Goal: Task Accomplishment & Management: Manage account settings

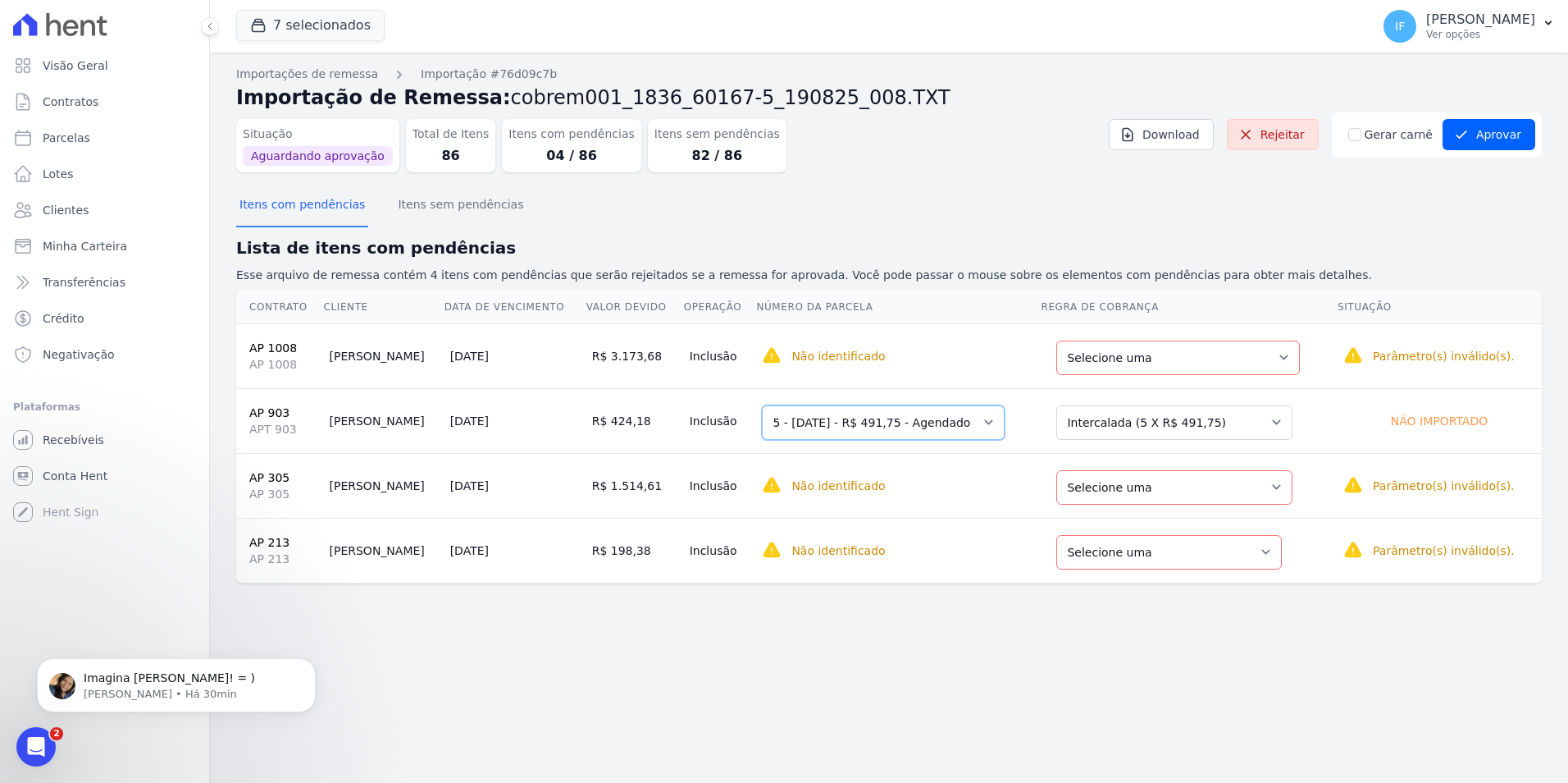
click at [958, 424] on select "Selecione uma 2 - 15/06/2025 - R$ 491,75 - Agendado 5 - 15/09/2025 - R$ 491,75 …" at bounding box center [883, 422] width 243 height 34
click at [762, 405] on select "Selecione uma 2 - 15/06/2025 - R$ 491,75 - Agendado 5 - 15/09/2025 - R$ 491,75 …" at bounding box center [883, 422] width 243 height 34
click at [1166, 428] on select "Selecione uma Nova Parcela Avulsa Parcela Avulsa Existente Parcela Normal (1 X …" at bounding box center [1174, 422] width 236 height 34
click at [1074, 405] on select "Selecione uma Nova Parcela Avulsa Parcela Avulsa Existente Parcela Normal (1 X …" at bounding box center [1174, 422] width 236 height 34
click at [1509, 133] on button "Aprovar" at bounding box center [1489, 135] width 93 height 31
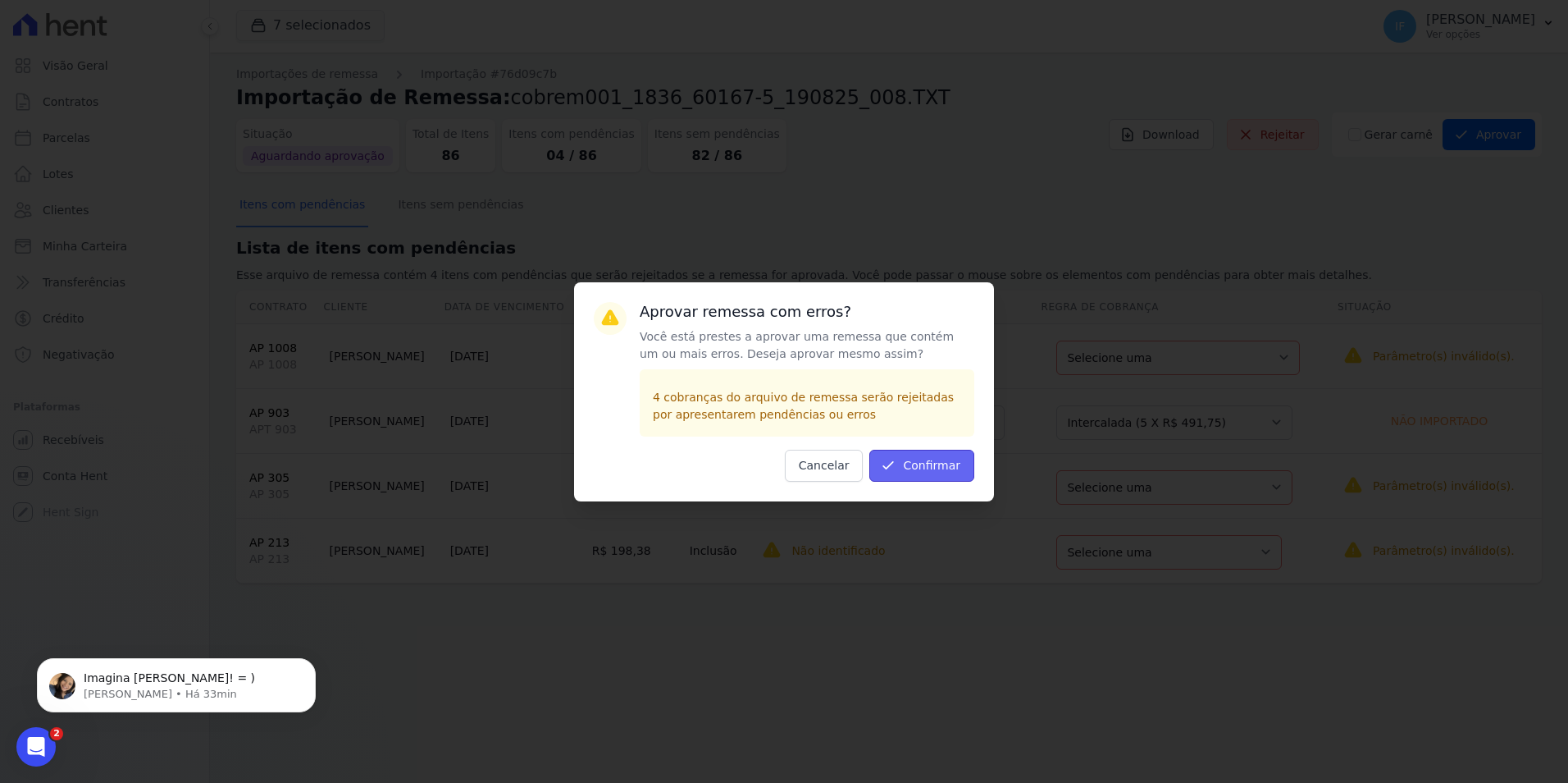
click at [935, 456] on button "Confirmar" at bounding box center [921, 466] width 105 height 32
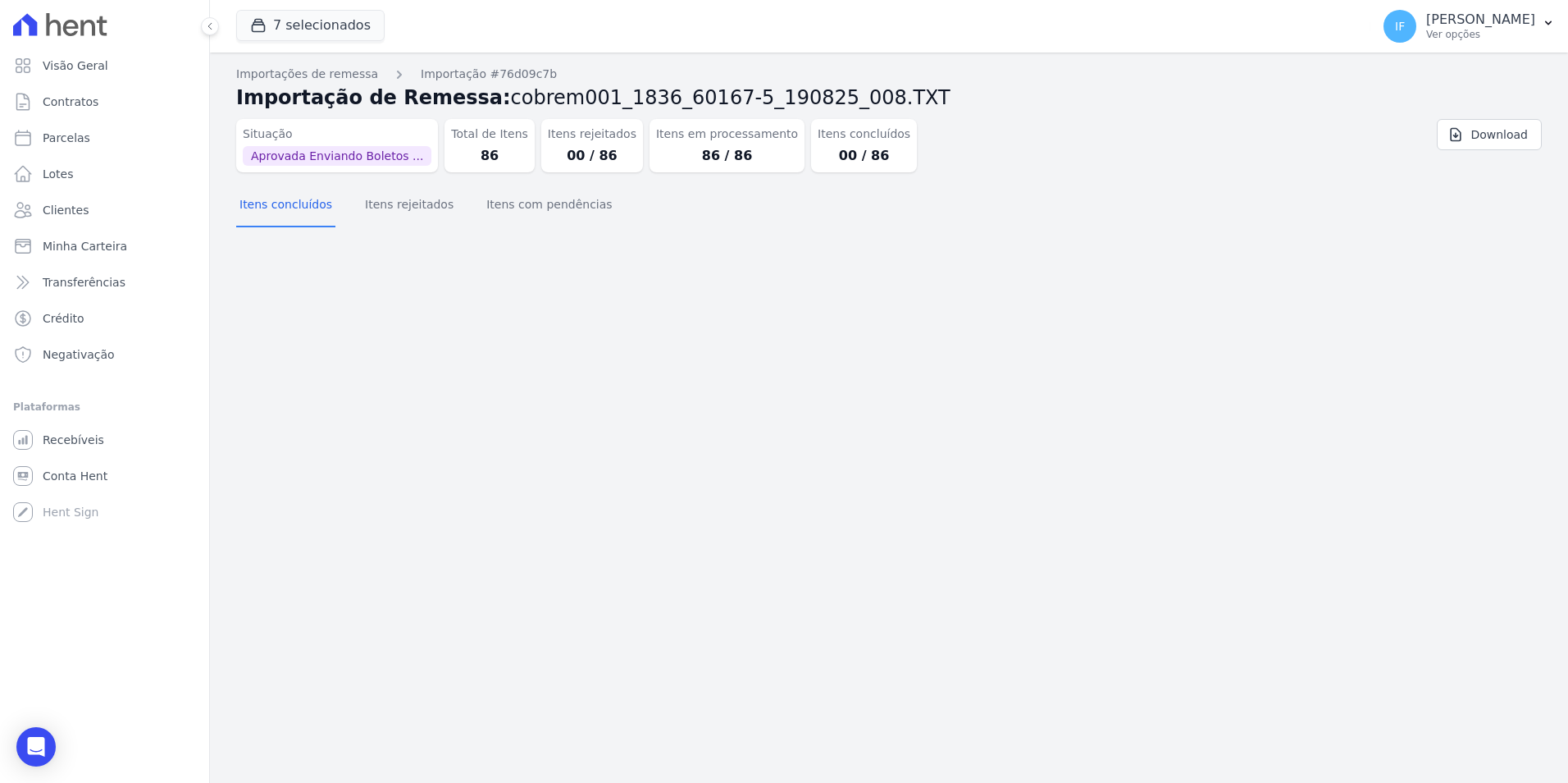
click at [649, 381] on div "Importação aprovada e operações agendadas. Importações de remessa Importação #7…" at bounding box center [889, 418] width 1359 height 730
click at [461, 671] on div "Importação aprovada e operações agendadas. Importações de remessa Importação #7…" at bounding box center [889, 418] width 1359 height 730
click at [431, 275] on div "Importação aprovada e operações agendadas. Importações de remessa Importação #7…" at bounding box center [889, 418] width 1359 height 730
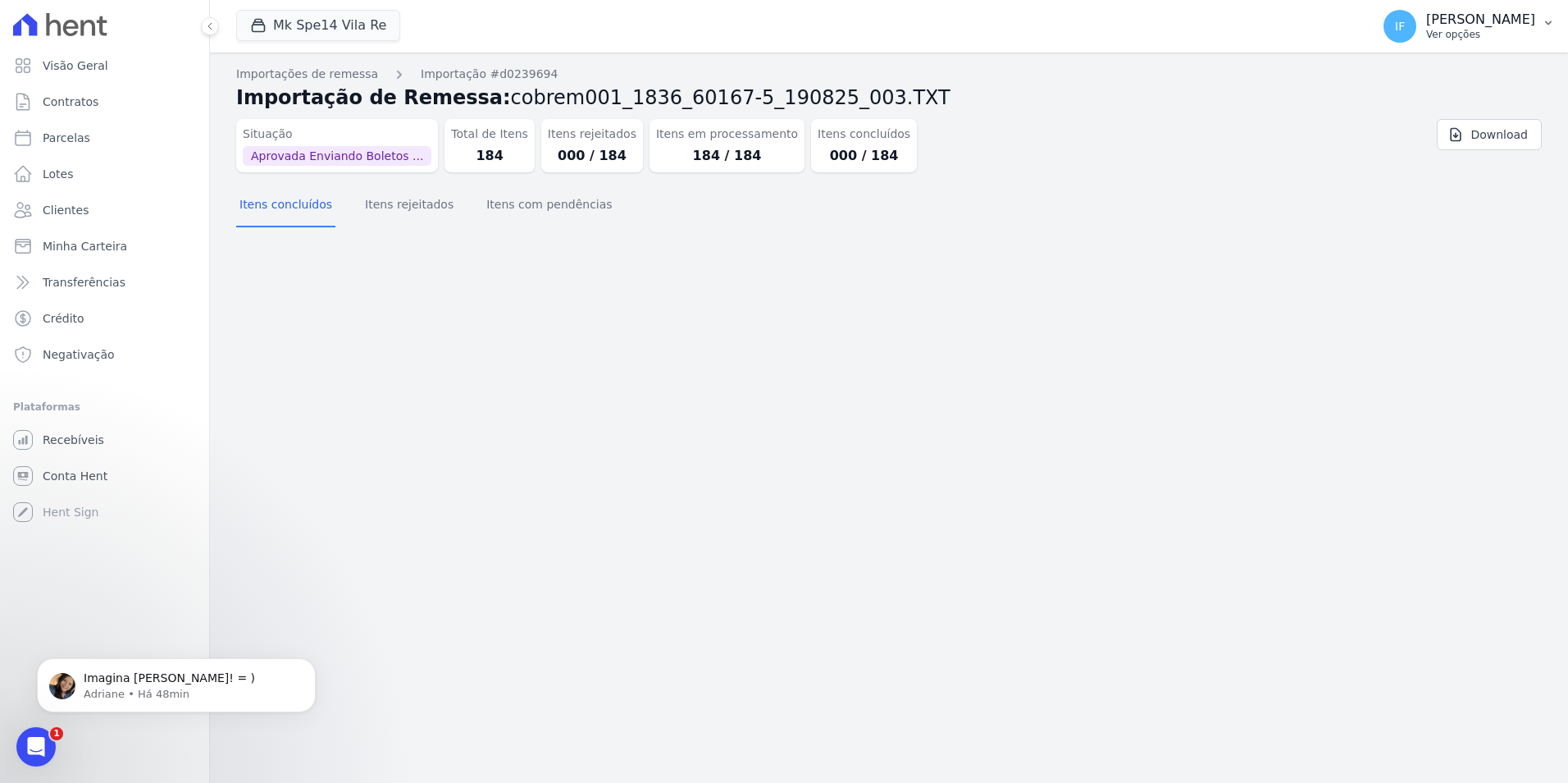
click at [1426, 31] on p "Ver opções" at bounding box center [1481, 34] width 110 height 13
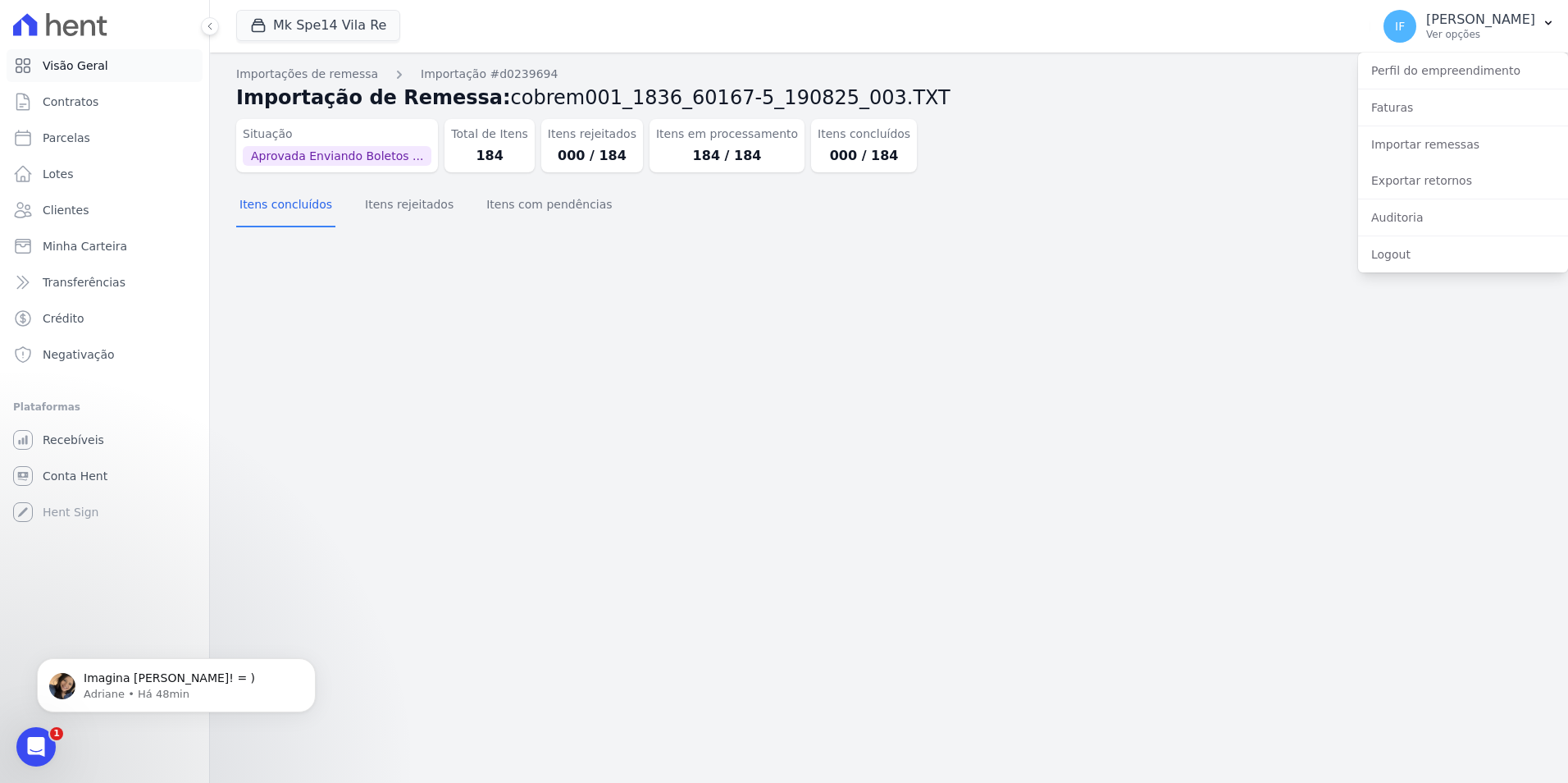
click at [93, 69] on span "Visão Geral" at bounding box center [75, 66] width 66 height 17
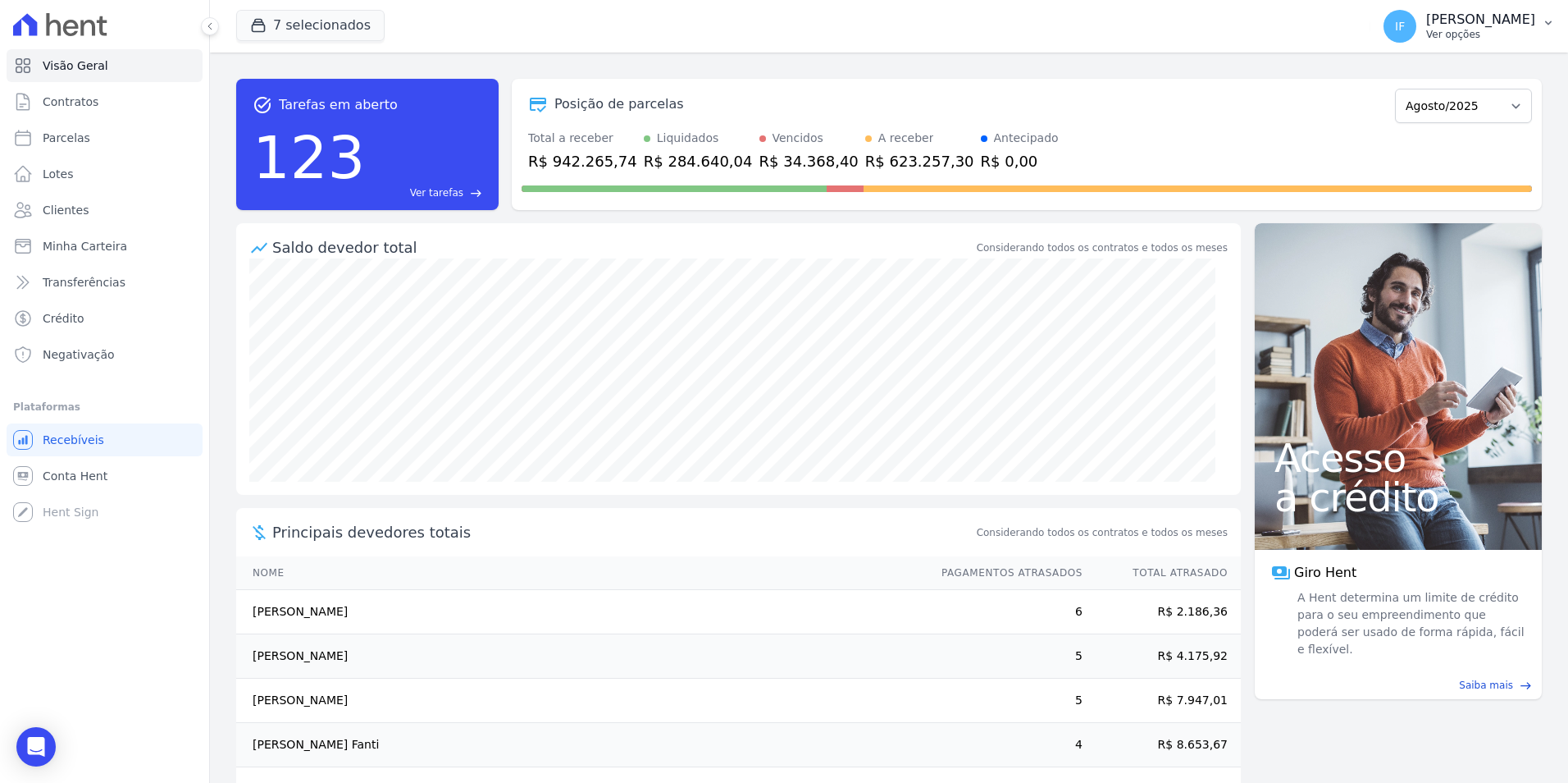
click at [1426, 37] on p "Ver opções" at bounding box center [1481, 34] width 110 height 13
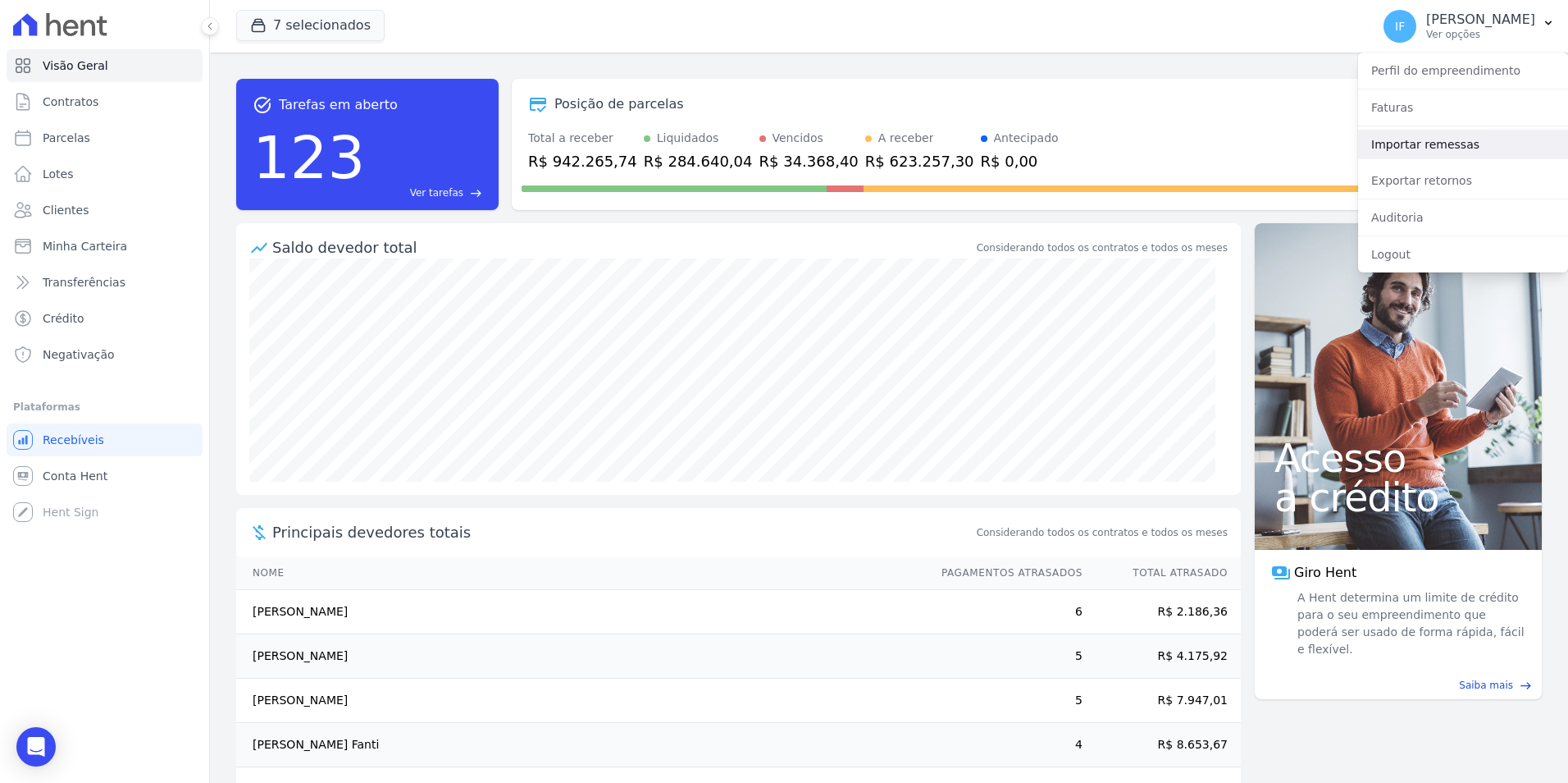
click at [1475, 145] on link "Importar remessas" at bounding box center [1463, 144] width 210 height 29
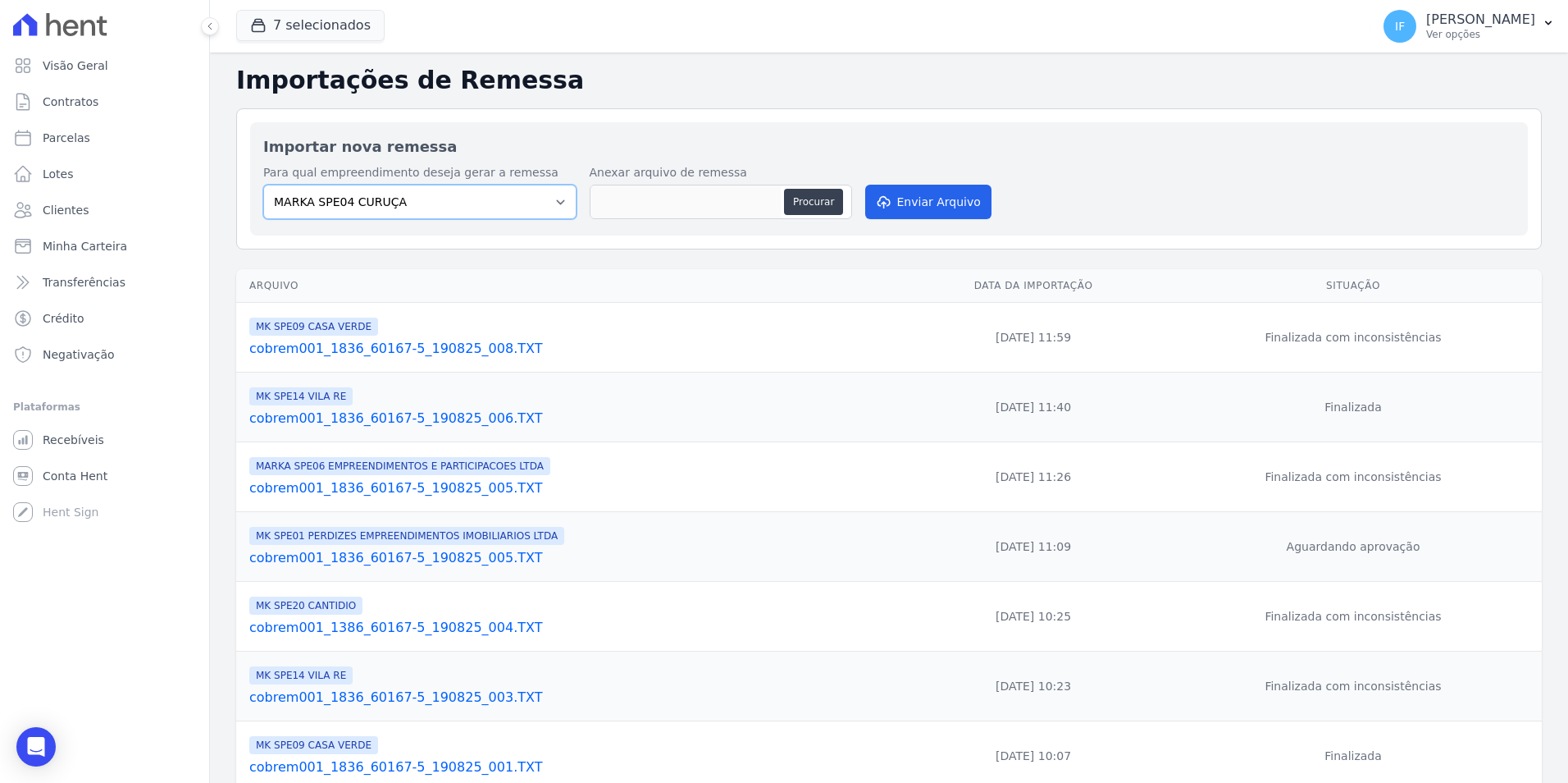
click at [560, 206] on select "MARKA SPE04 CURUÇA MARKA SPE06 EMPREENDIMENTOS E PARTICIPACOES LTDA MK SPE01 PE…" at bounding box center [420, 202] width 313 height 34
click at [263, 185] on select "MARKA SPE04 CURUÇA MARKA SPE06 EMPREENDIMENTOS E PARTICIPACOES LTDA MK SPE01 PE…" at bounding box center [420, 202] width 313 height 34
click at [525, 235] on div "Importar nova remessa Para qual empreendimento deseja gerar a remessa MARKA SPE…" at bounding box center [889, 179] width 1277 height 114
click at [820, 210] on button "Procurar" at bounding box center [814, 202] width 59 height 26
type input "cobrem001_1836_60167-5_190825_009.TXT"
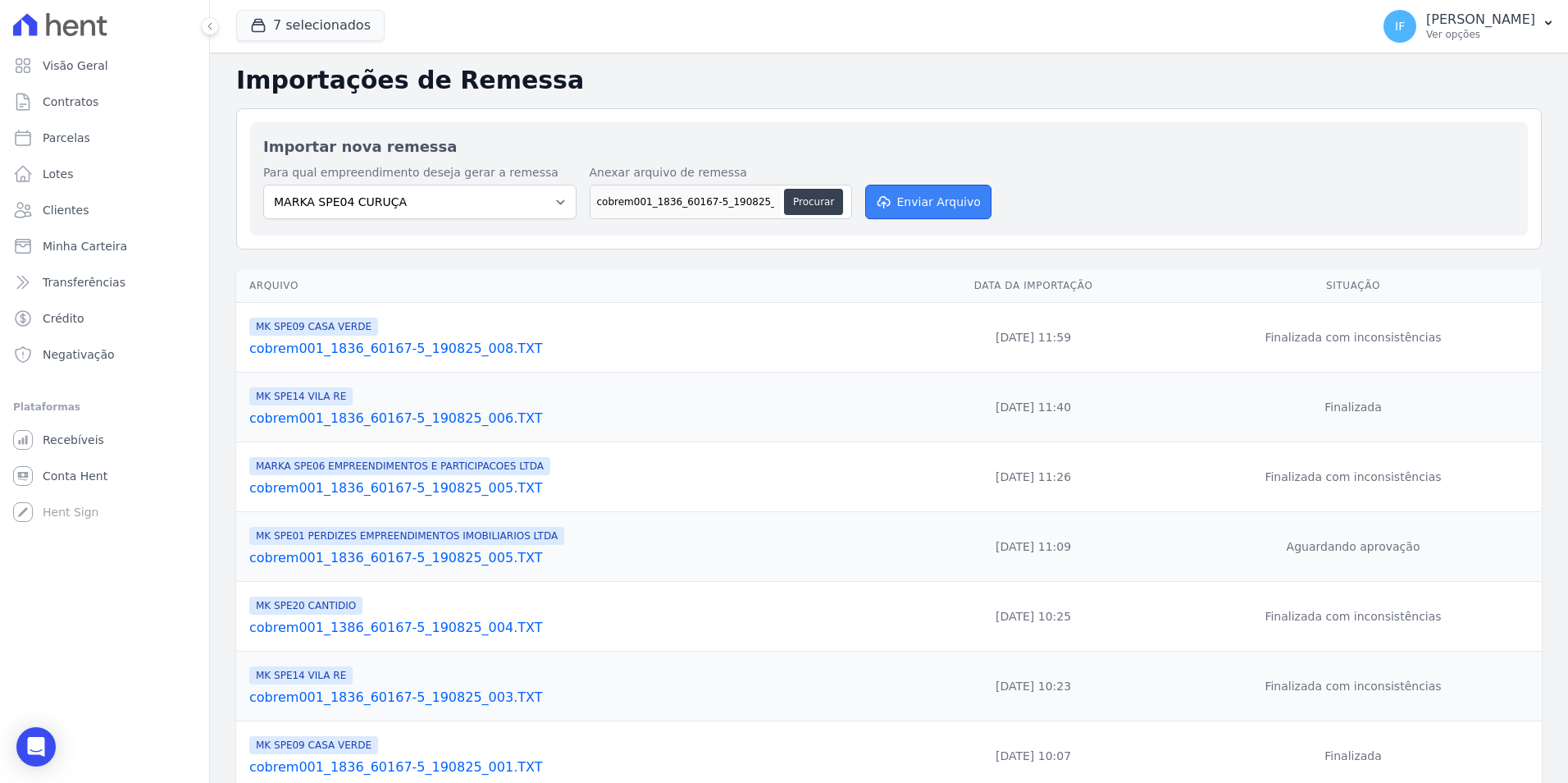
click at [905, 206] on button "Enviar Arquivo" at bounding box center [928, 202] width 126 height 34
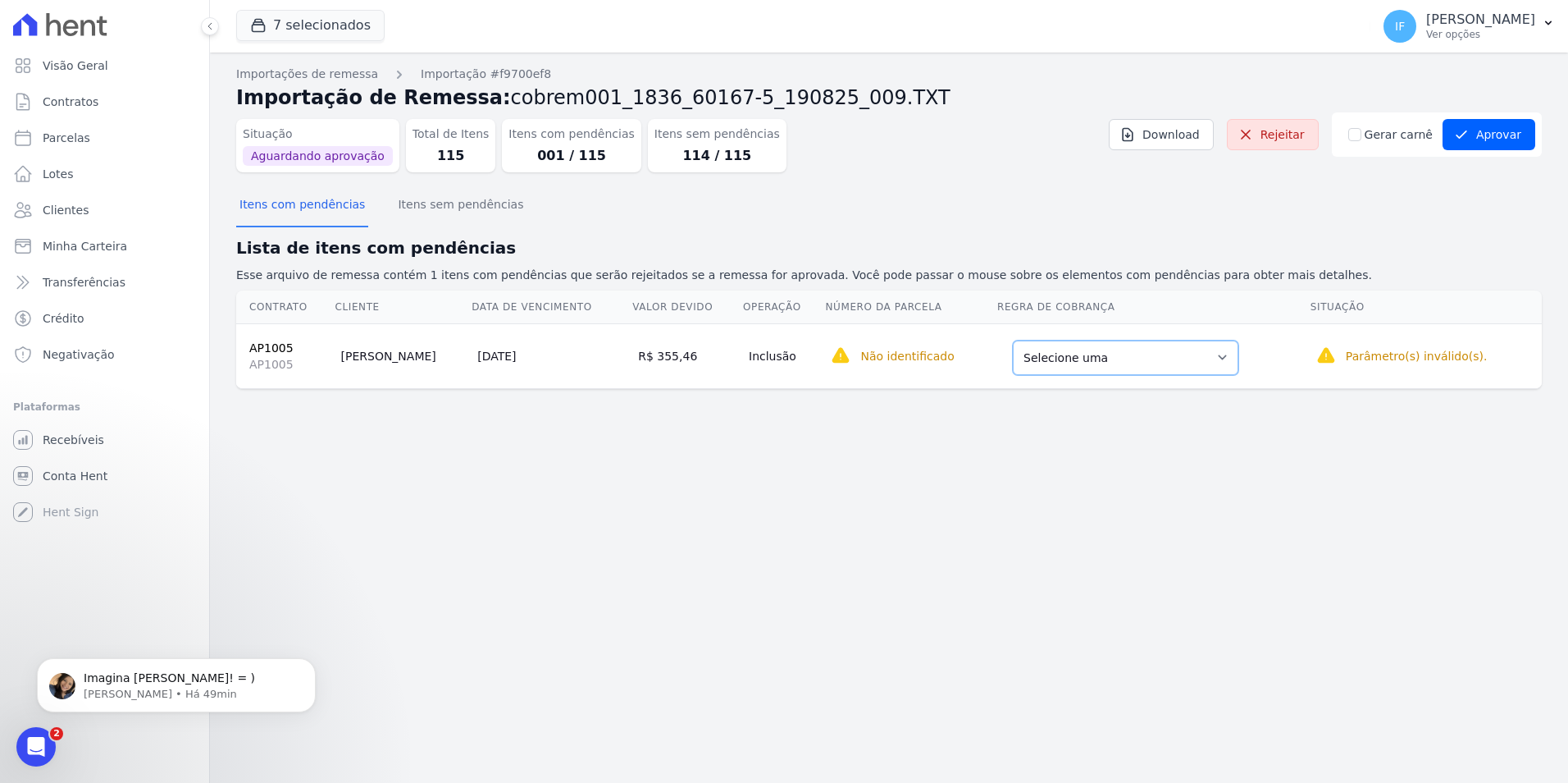
click at [1196, 355] on select "Selecione uma Nova Parcela Avulsa Parcela Avulsa Existente Parcela Normal (1 X …" at bounding box center [1126, 357] width 226 height 34
click at [1233, 430] on div "Importações de remessa Importação #f9700ef8 Importação de Remessa: cobrem001_18…" at bounding box center [889, 418] width 1359 height 730
click at [1476, 160] on div "Situação Aguardando aprovação Total de Itens 115 Itens com pendências 001 / 115…" at bounding box center [888, 149] width 1306 height 73
click at [1495, 131] on button "Aprovar" at bounding box center [1489, 135] width 93 height 31
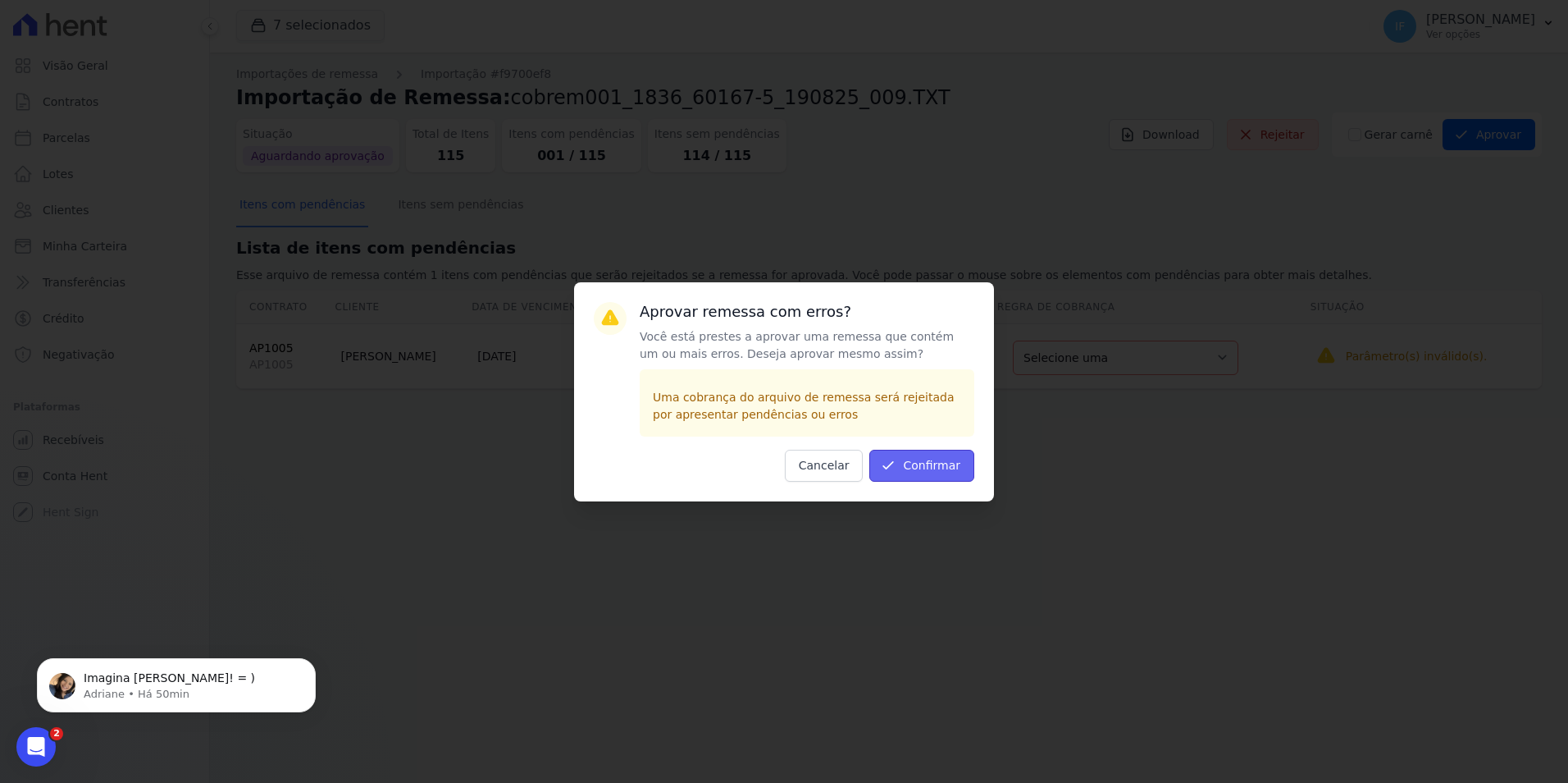
click at [937, 463] on button "Confirmar" at bounding box center [921, 466] width 105 height 32
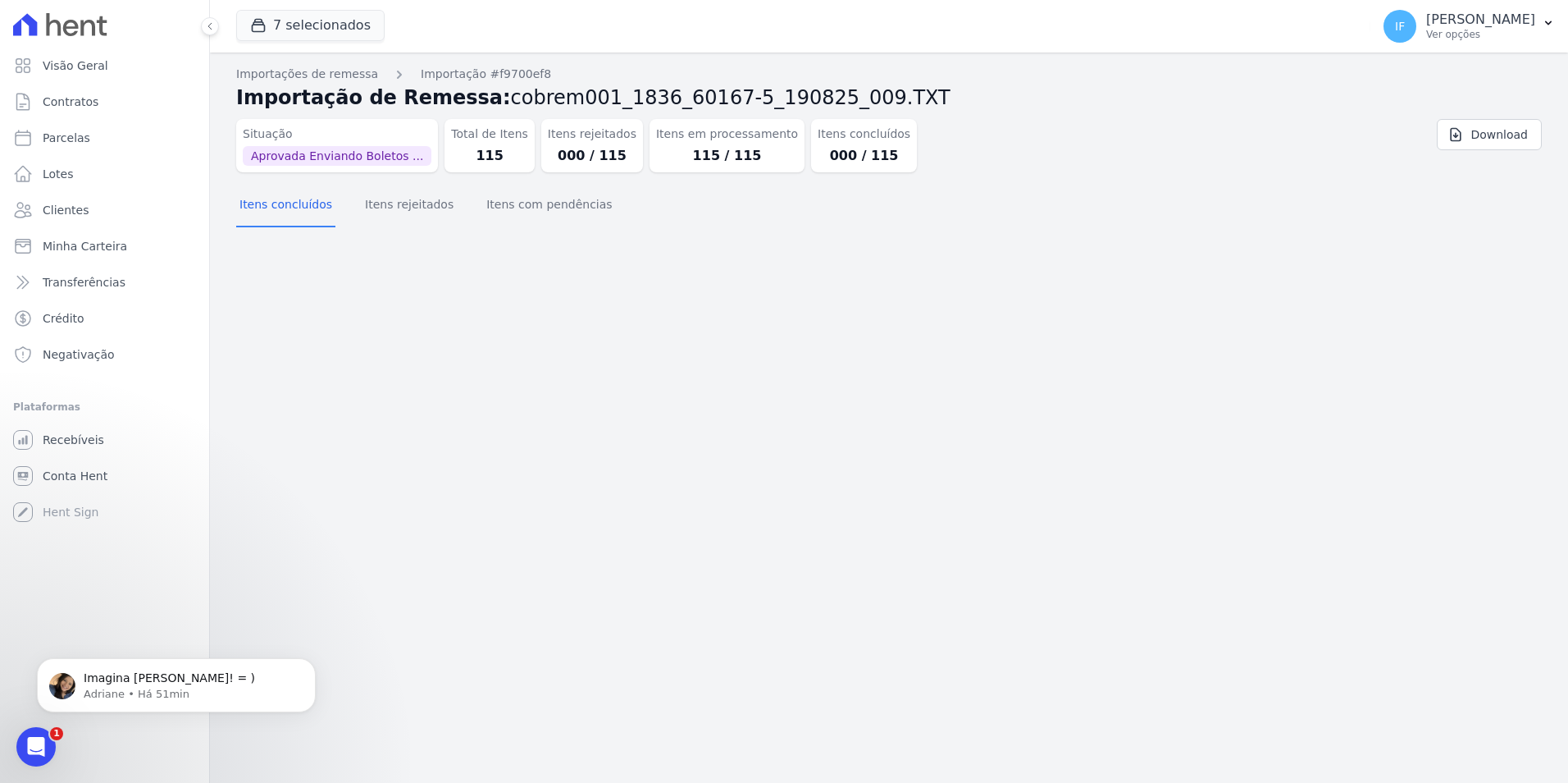
click at [816, 213] on div "Itens concluídos Itens rejeitados Itens com pendências" at bounding box center [888, 206] width 1306 height 40
click at [78, 69] on span "Visão Geral" at bounding box center [75, 66] width 66 height 17
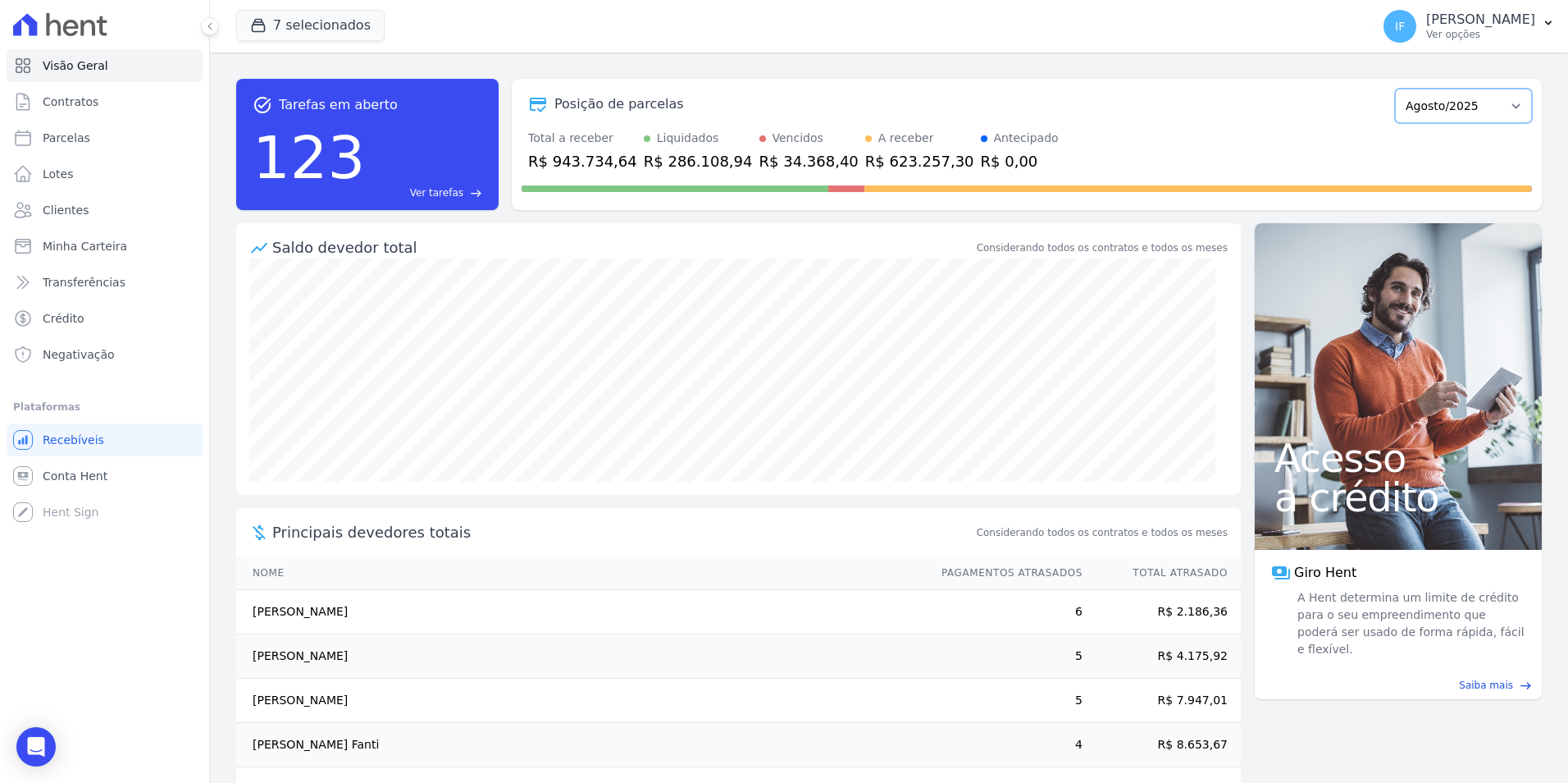
click at [1453, 103] on select "Fevereiro/2024 Março/2024 Abril/2024 Maio/2024 Junho/2024 Julho/2024 Agosto/202…" at bounding box center [1463, 106] width 137 height 34
click at [1429, 33] on p "Ver opções" at bounding box center [1481, 34] width 110 height 13
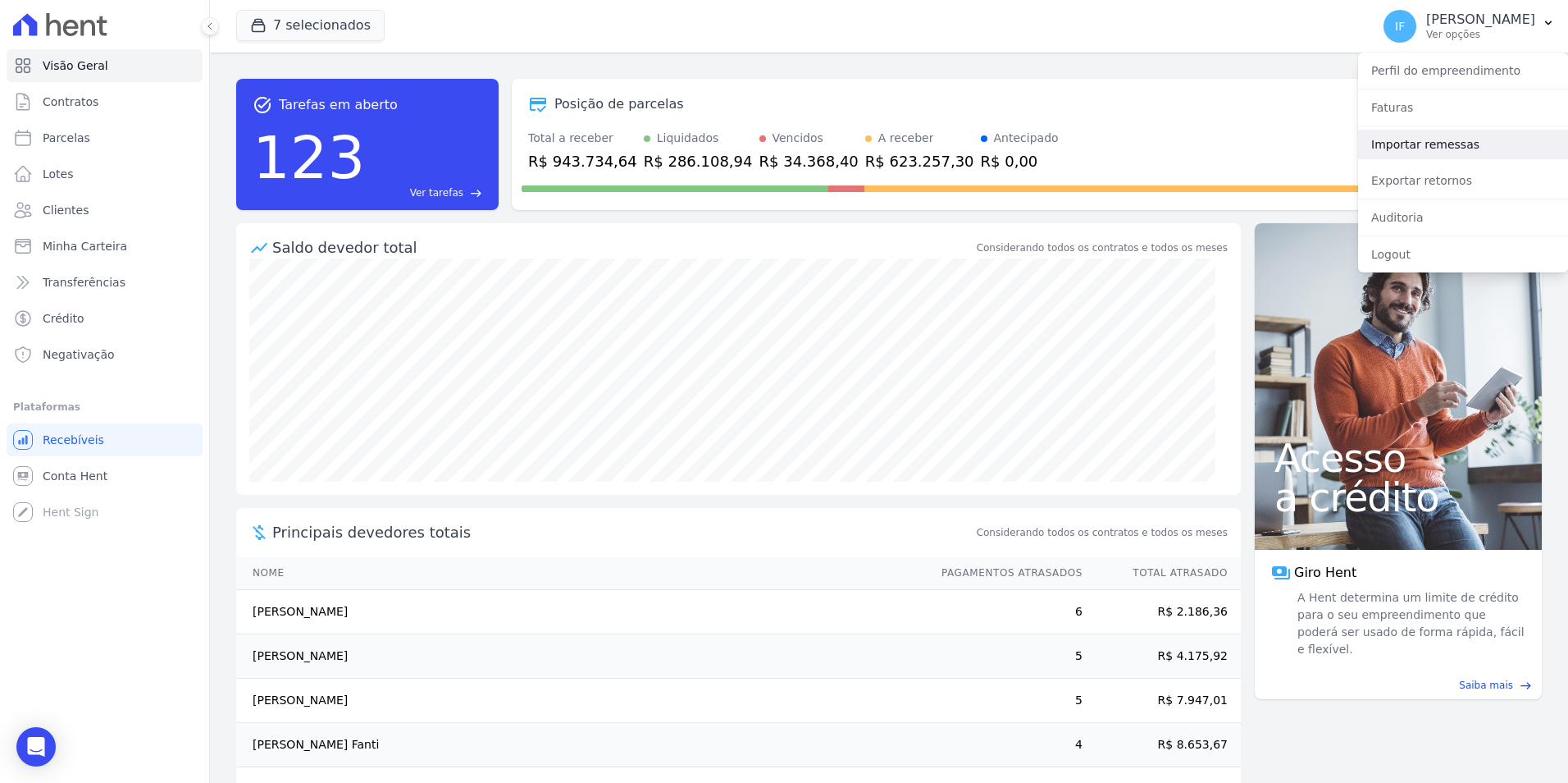
click at [1384, 140] on link "Importar remessas" at bounding box center [1463, 144] width 210 height 29
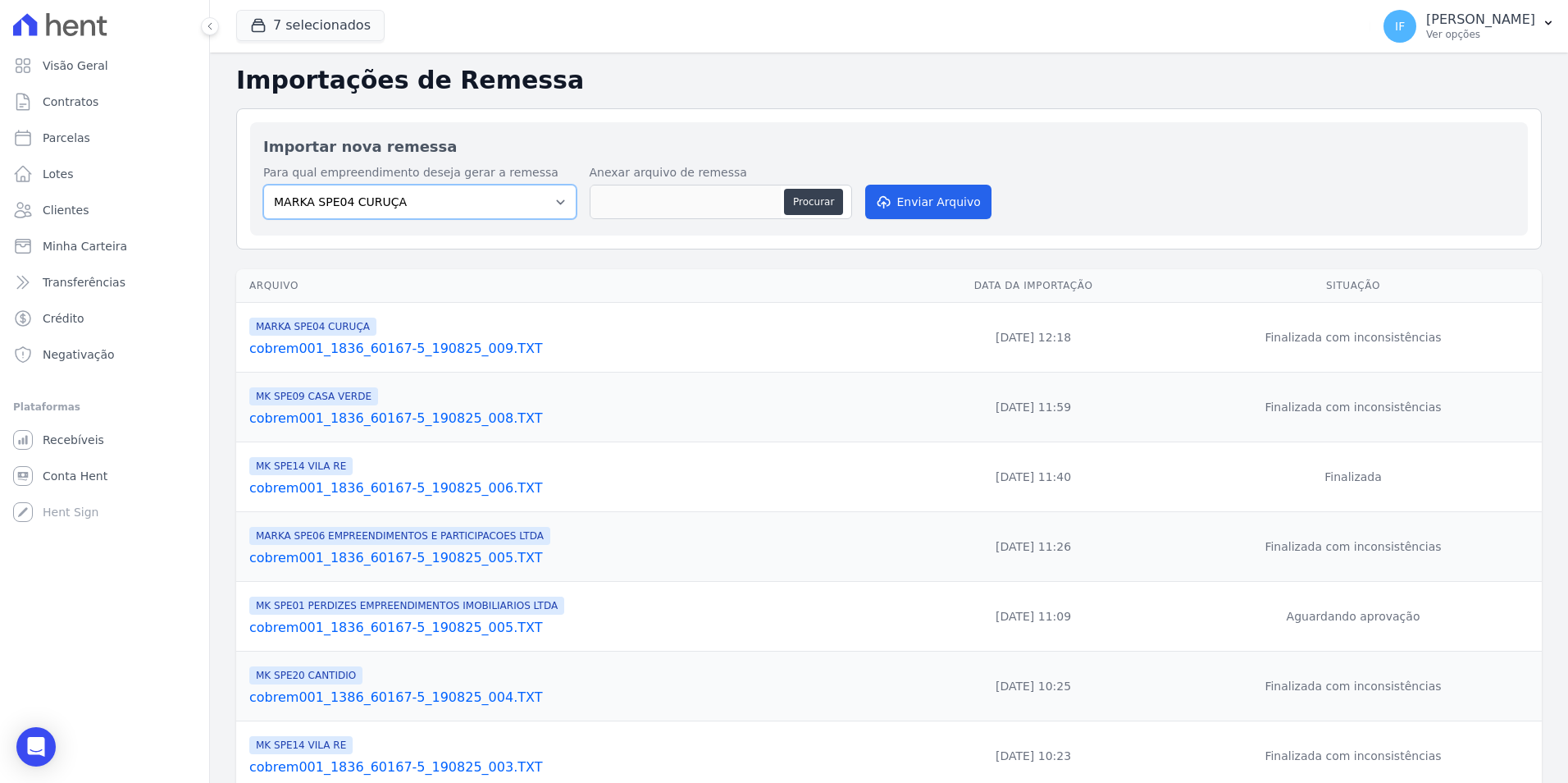
click at [554, 201] on select "MARKA SPE04 CURUÇA MARKA SPE06 EMPREENDIMENTOS E PARTICIPACOES LTDA MK SPE01 PE…" at bounding box center [420, 202] width 313 height 34
select select "c3468c08-4eb0-41a5-9d3d-6eb0d26d8926"
click at [263, 185] on select "MARKA SPE04 CURUÇA MARKA SPE06 EMPREENDIMENTOS E PARTICIPACOES LTDA MK SPE01 PE…" at bounding box center [420, 202] width 313 height 34
click at [498, 361] on td "MARKA SPE04 CURUÇA cobrem001_1836_60167-5_190825_009.TXT" at bounding box center [568, 337] width 666 height 69
click at [824, 201] on button "Procurar" at bounding box center [814, 202] width 59 height 26
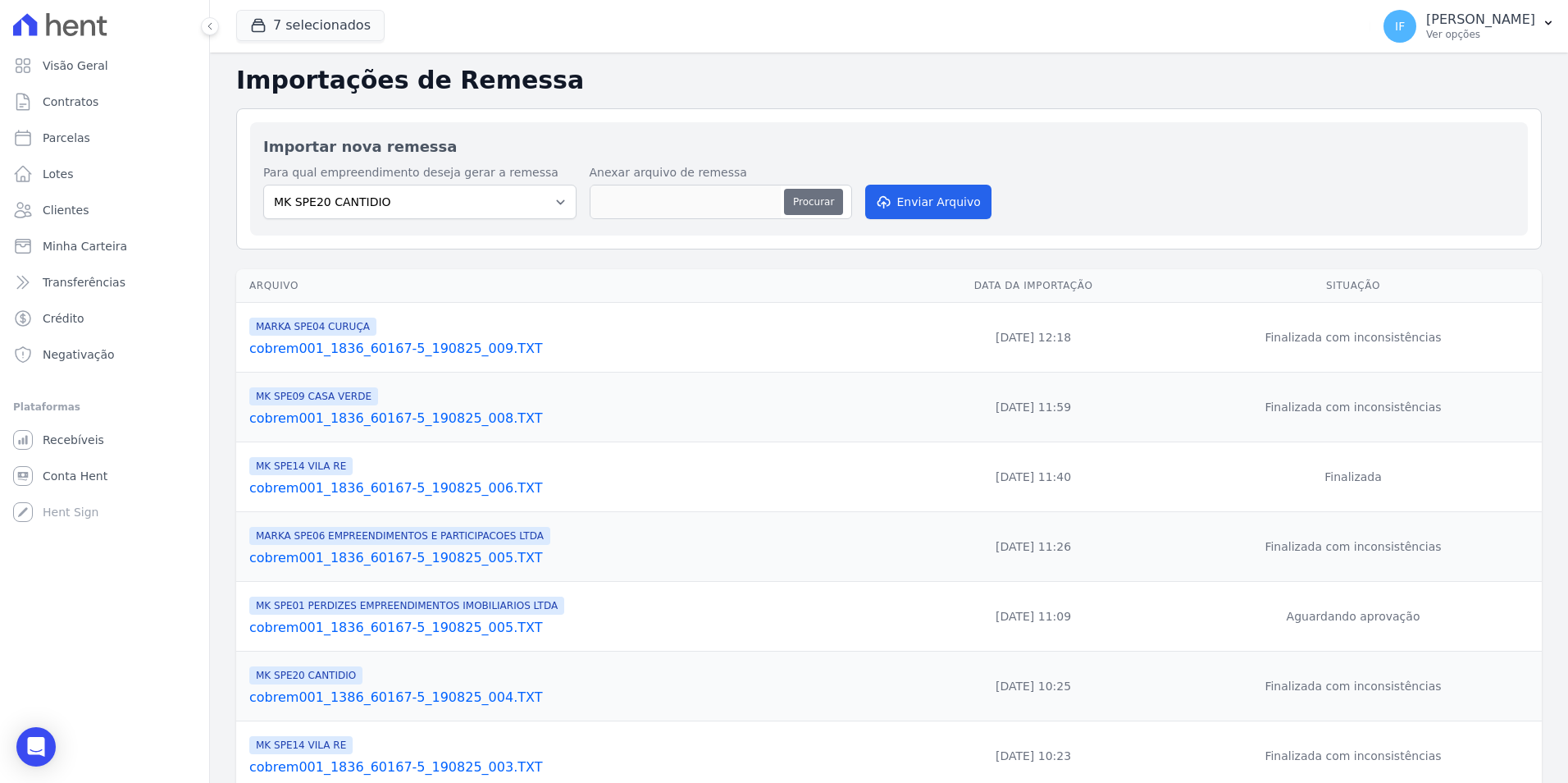
type input "cobrem001_1386_60167-5_190825_010.TXT"
click at [916, 198] on button "Enviar Arquivo" at bounding box center [928, 202] width 126 height 34
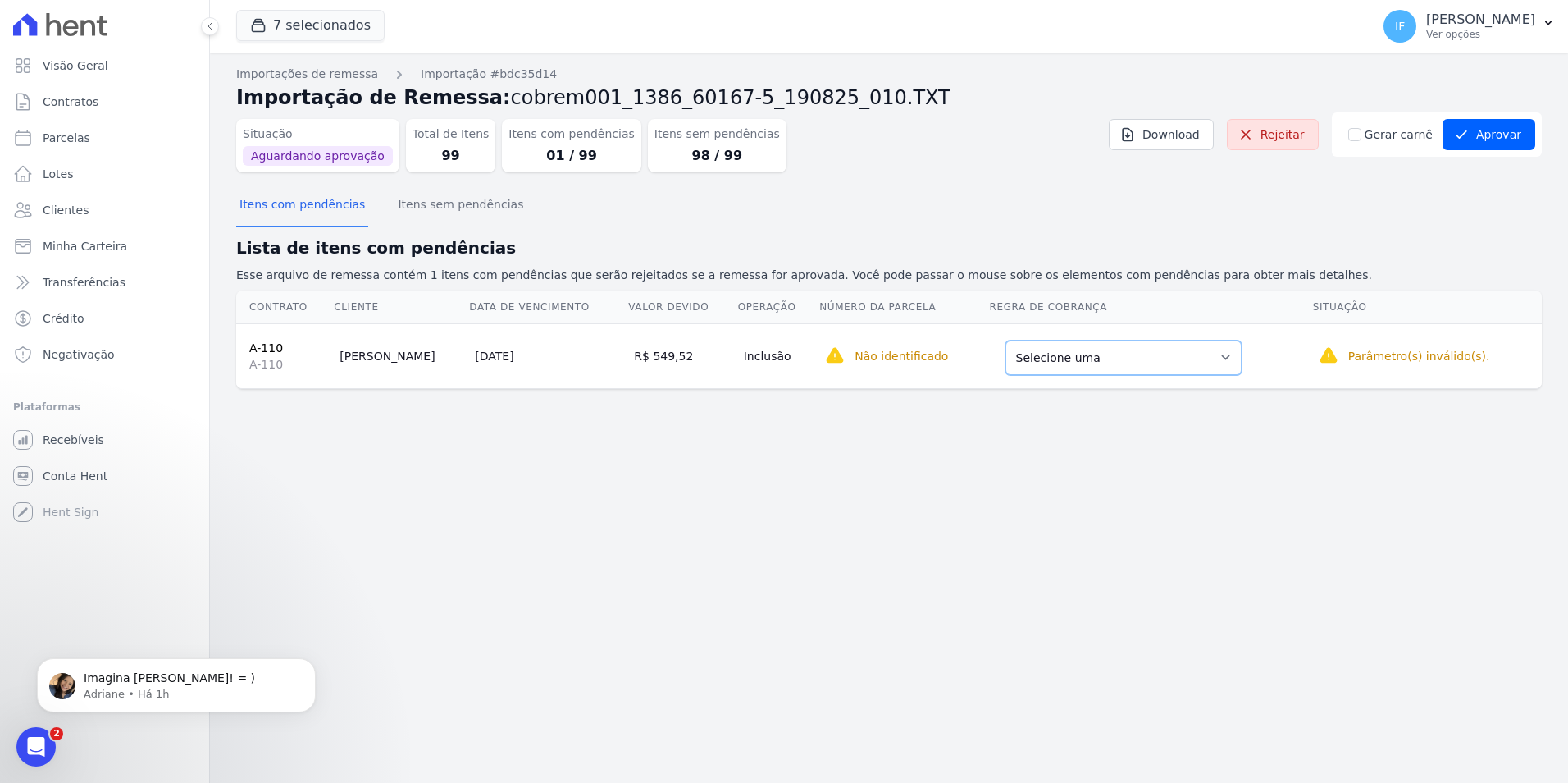
click at [1195, 361] on select "Selecione uma Nova Parcela Avulsa Parcela Avulsa Existente Parcela Normal (1 X …" at bounding box center [1123, 357] width 236 height 34
click at [530, 532] on div "Importações de remessa Importação #bdc35d14 Importação de Remessa: cobrem001_13…" at bounding box center [889, 418] width 1359 height 730
click at [1495, 132] on button "Aprovar" at bounding box center [1489, 135] width 93 height 31
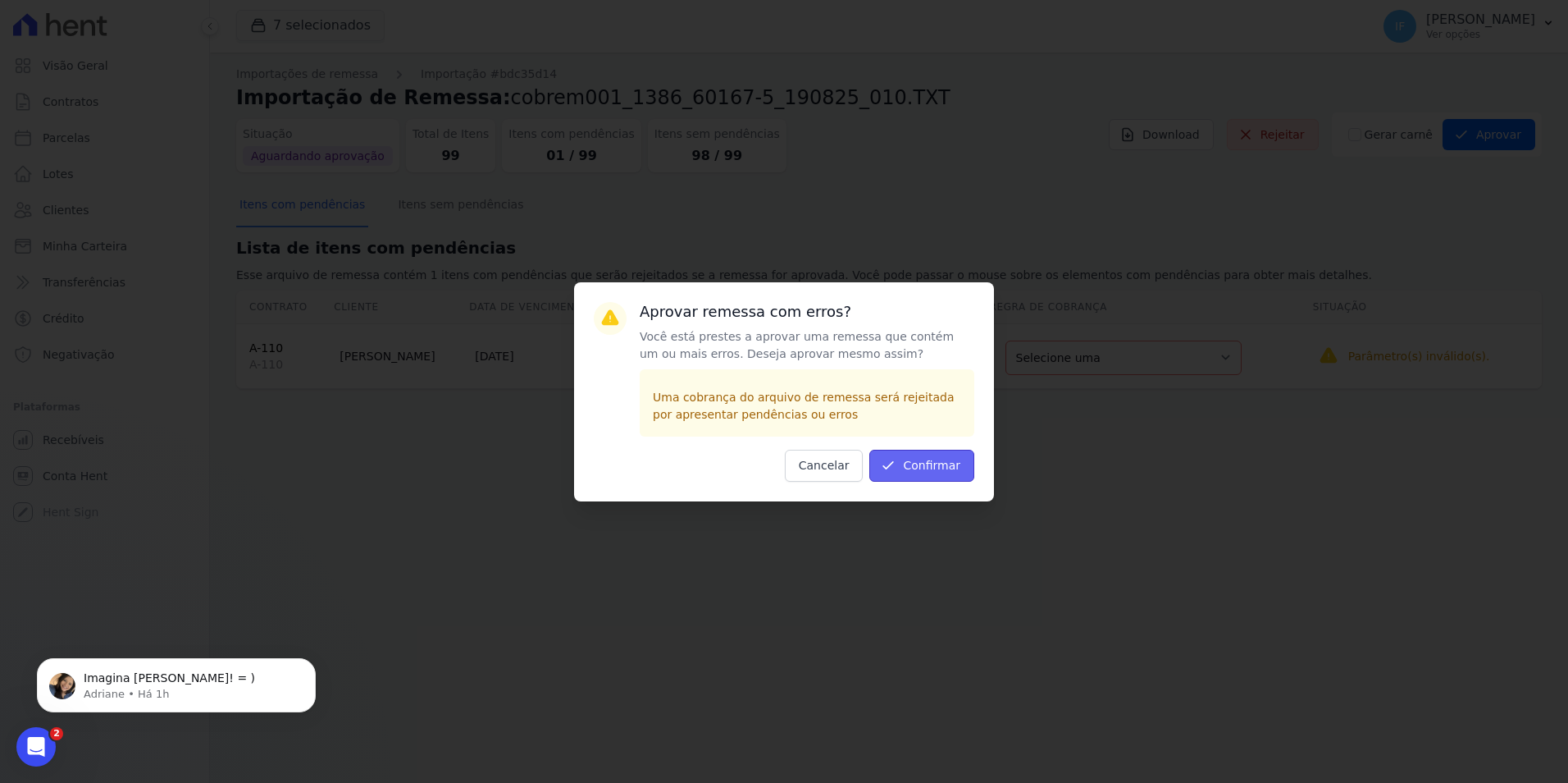
click at [927, 462] on button "Confirmar" at bounding box center [921, 466] width 105 height 32
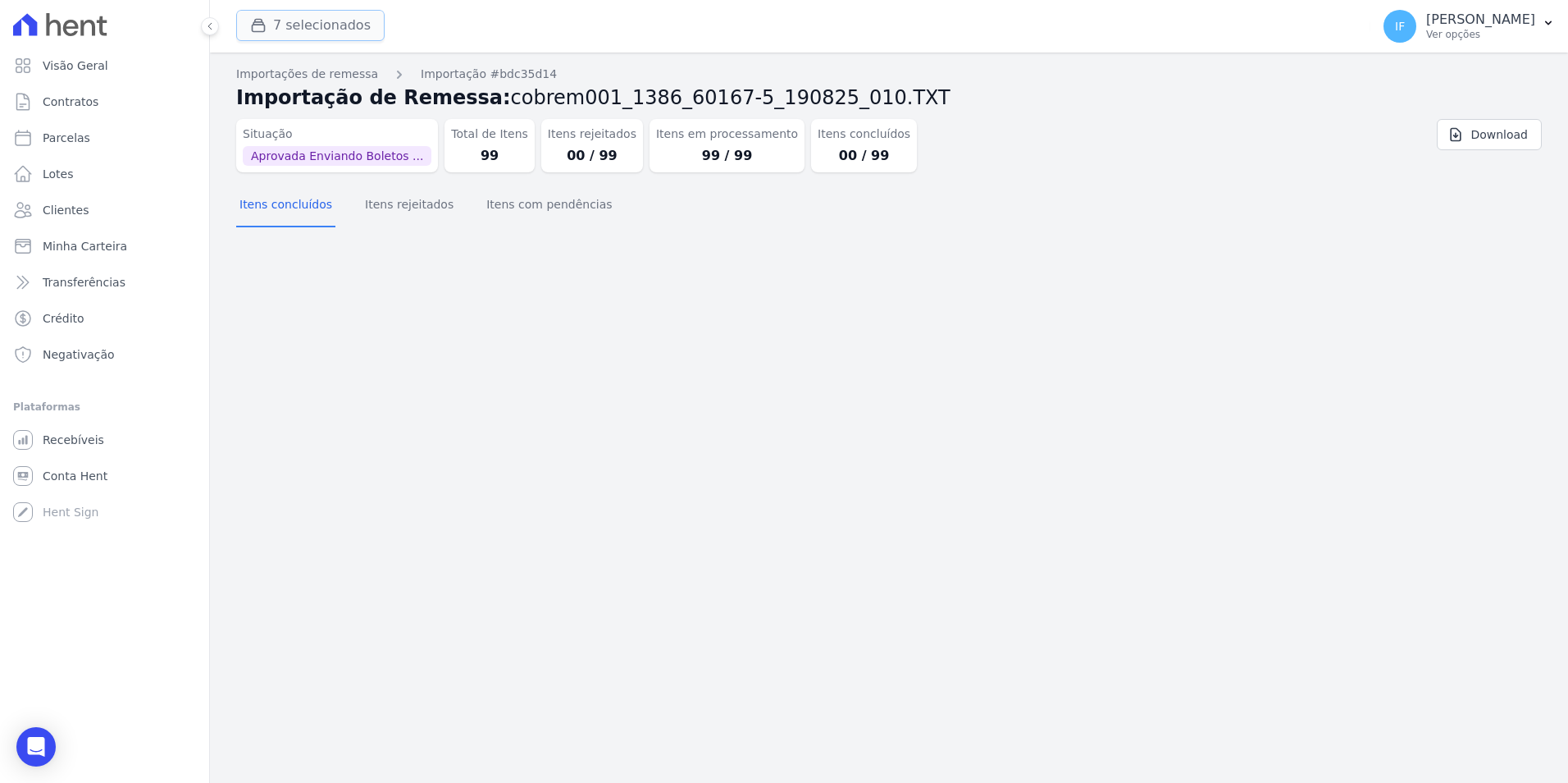
click at [345, 19] on button "7 selecionados" at bounding box center [310, 25] width 149 height 31
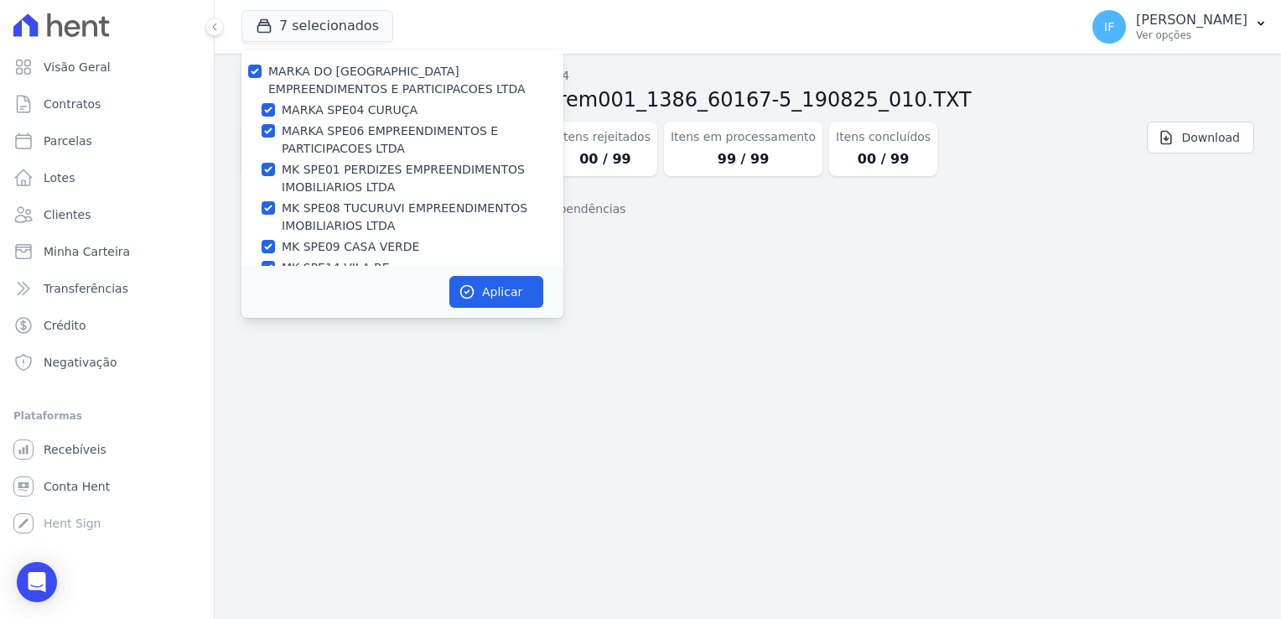
click at [392, 114] on label "MARKA SPE04 CURUÇA" at bounding box center [350, 110] width 136 height 18
click at [275, 114] on input "MARKA SPE04 CURUÇA" at bounding box center [268, 109] width 13 height 13
checkbox input "false"
click at [278, 112] on div "MARKA SPE04 CURUÇA" at bounding box center [402, 110] width 322 height 18
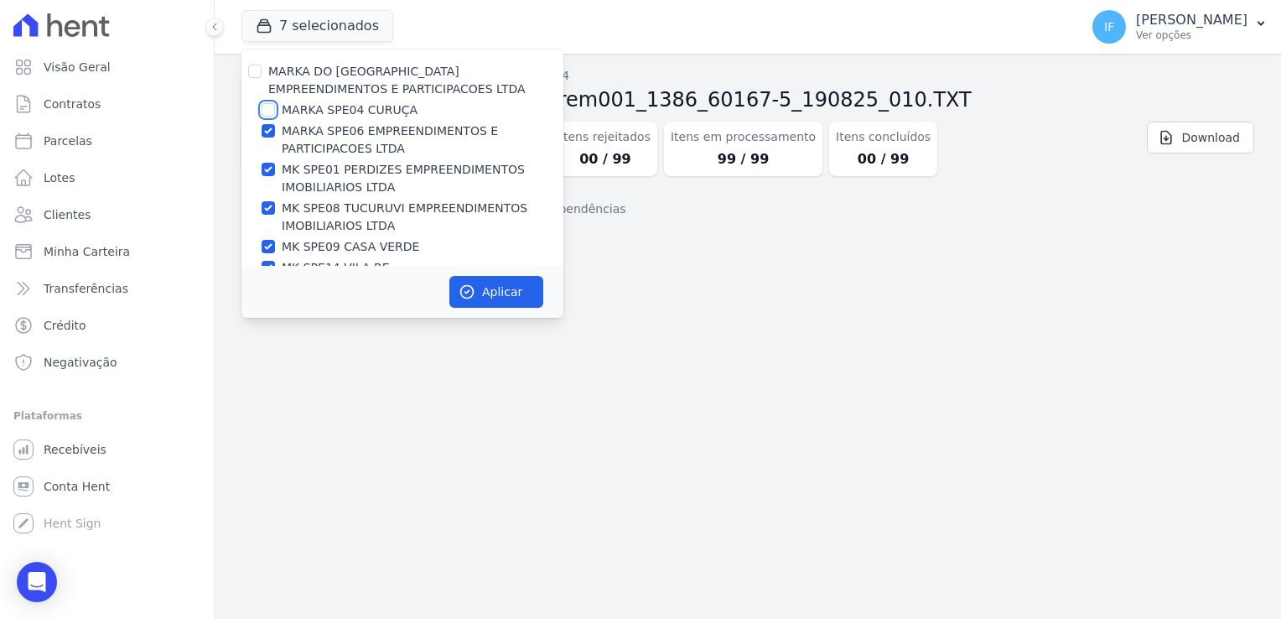
click at [267, 103] on input "MARKA SPE04 CURUÇA" at bounding box center [268, 109] width 13 height 13
checkbox input "true"
click at [265, 163] on input "MK SPE01 PERDIZES EMPREENDIMENTOS IMOBILIARIOS LTDA" at bounding box center [268, 169] width 13 height 13
checkbox input "false"
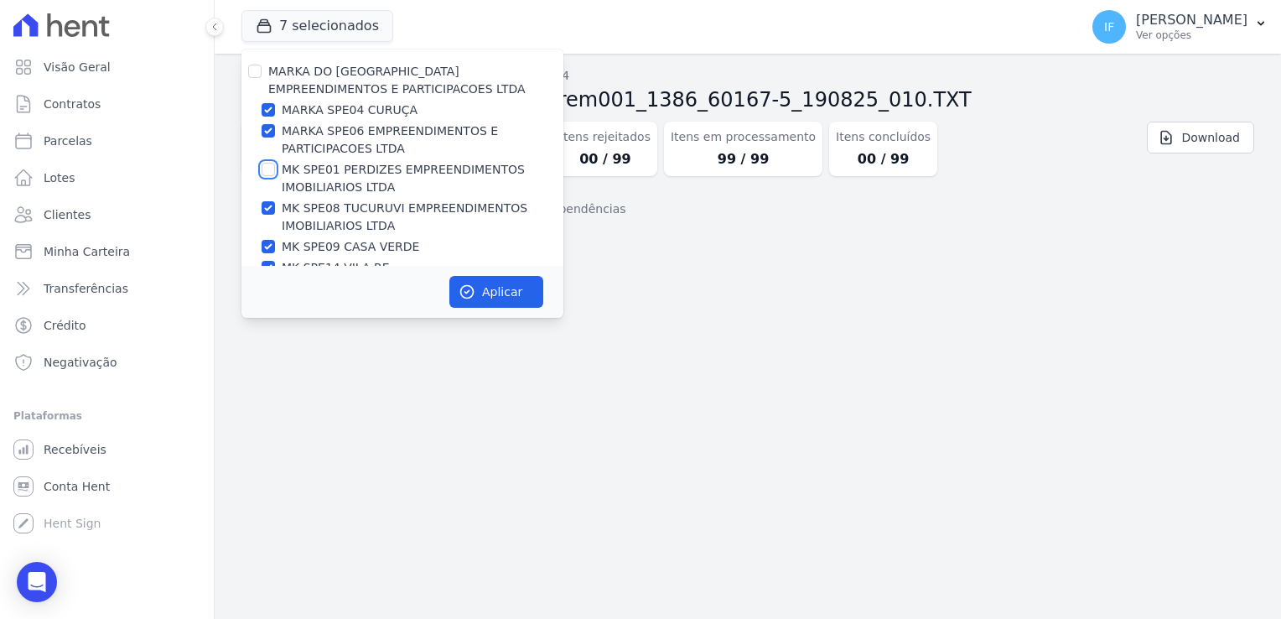
checkbox input "false"
click at [263, 168] on input "MK SPE01 PERDIZES EMPREENDIMENTOS IMOBILIARIOS LTDA" at bounding box center [268, 169] width 13 height 13
checkbox input "true"
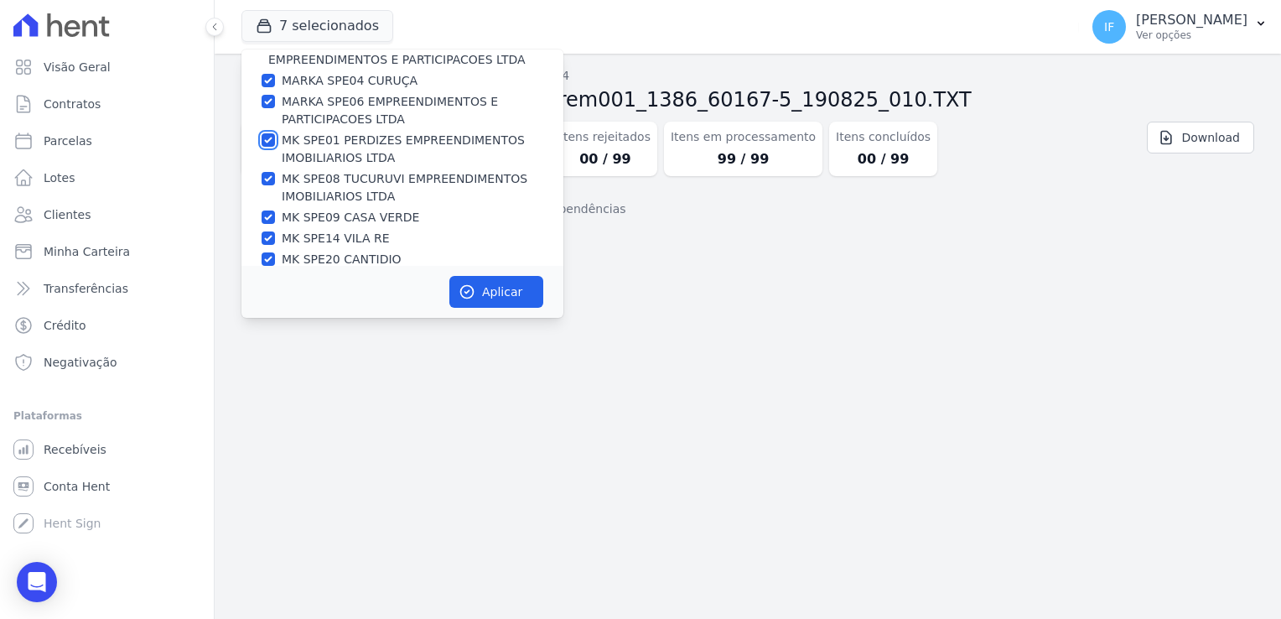
scroll to position [44, 0]
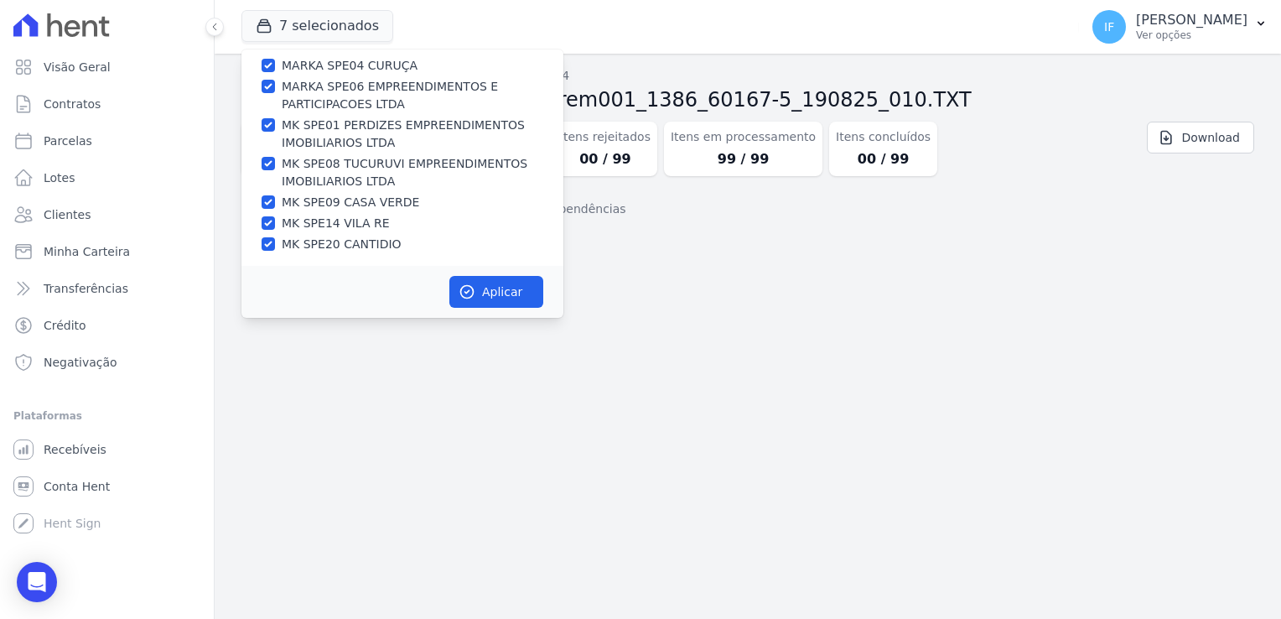
click at [309, 174] on label "MK SPE08 TUCURUVI EMPREENDIMENTOS IMOBILIARIOS LTDA" at bounding box center [423, 172] width 282 height 35
click at [275, 170] on input "MK SPE08 TUCURUVI EMPREENDIMENTOS IMOBILIARIOS LTDA" at bounding box center [268, 163] width 13 height 13
checkbox input "false"
click at [309, 174] on label "MK SPE08 TUCURUVI EMPREENDIMENTOS IMOBILIARIOS LTDA" at bounding box center [423, 172] width 282 height 35
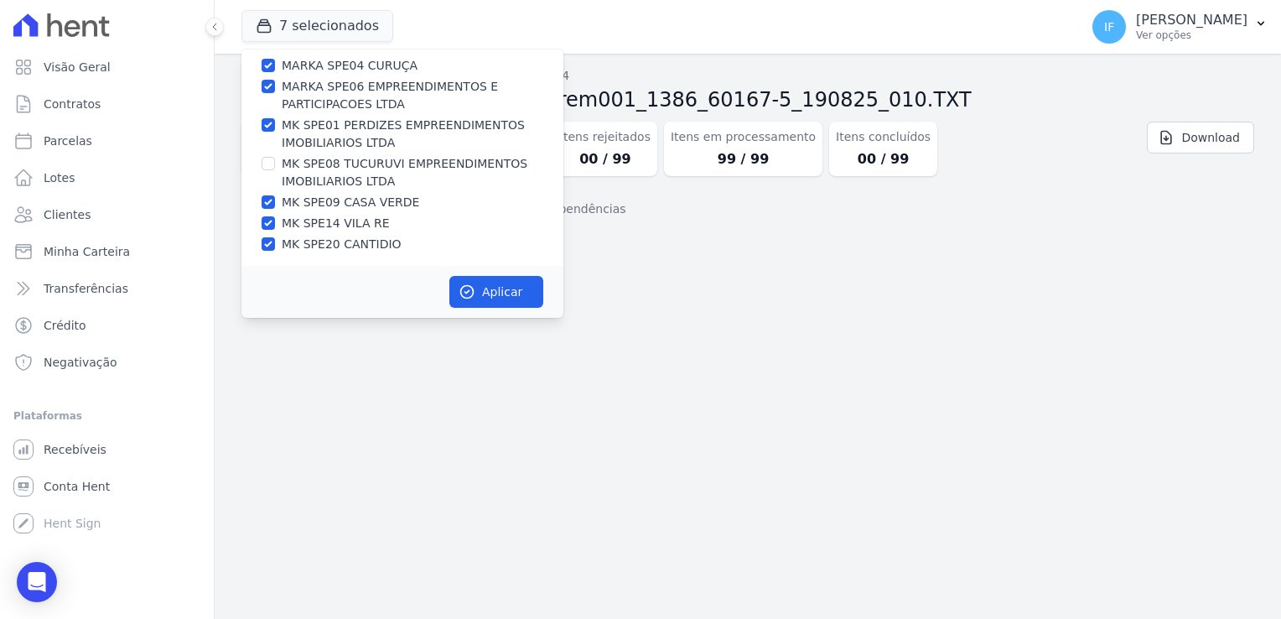
click at [275, 170] on input "MK SPE08 TUCURUVI EMPREENDIMENTOS IMOBILIARIOS LTDA" at bounding box center [268, 163] width 13 height 13
checkbox input "true"
click at [299, 203] on label "MK SPE09 CASA VERDE" at bounding box center [351, 203] width 138 height 18
click at [275, 203] on input "MK SPE09 CASA VERDE" at bounding box center [268, 201] width 13 height 13
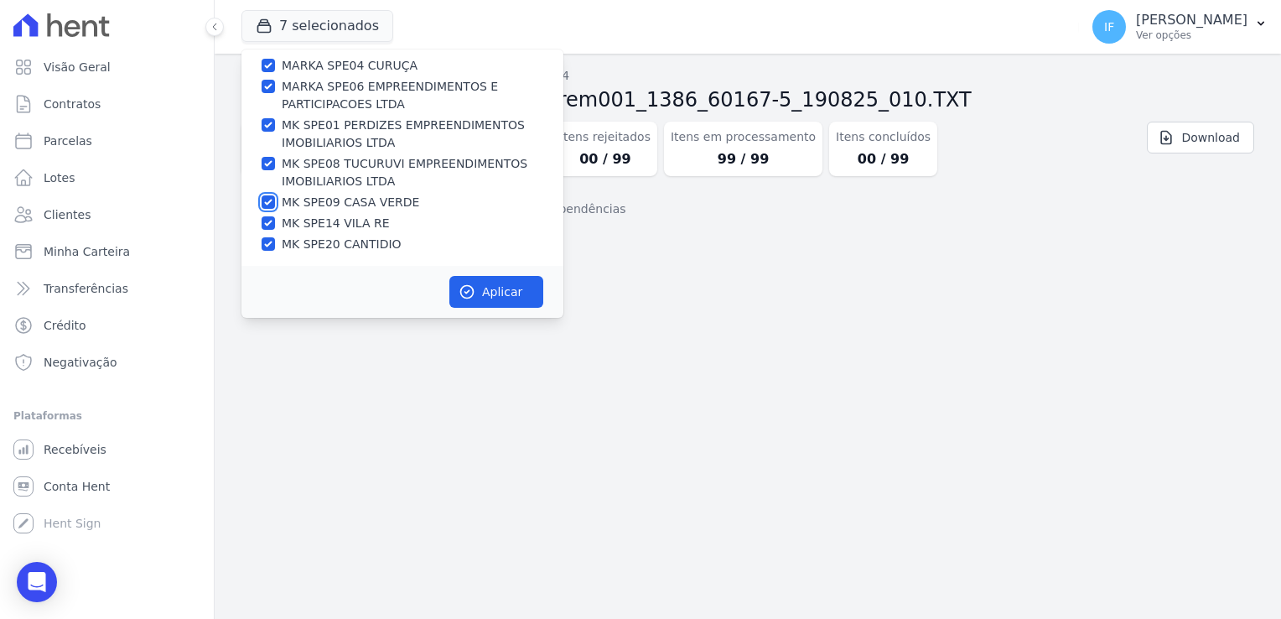
checkbox input "false"
click at [299, 203] on label "MK SPE09 CASA VERDE" at bounding box center [351, 203] width 138 height 18
click at [275, 203] on input "MK SPE09 CASA VERDE" at bounding box center [268, 201] width 13 height 13
checkbox input "true"
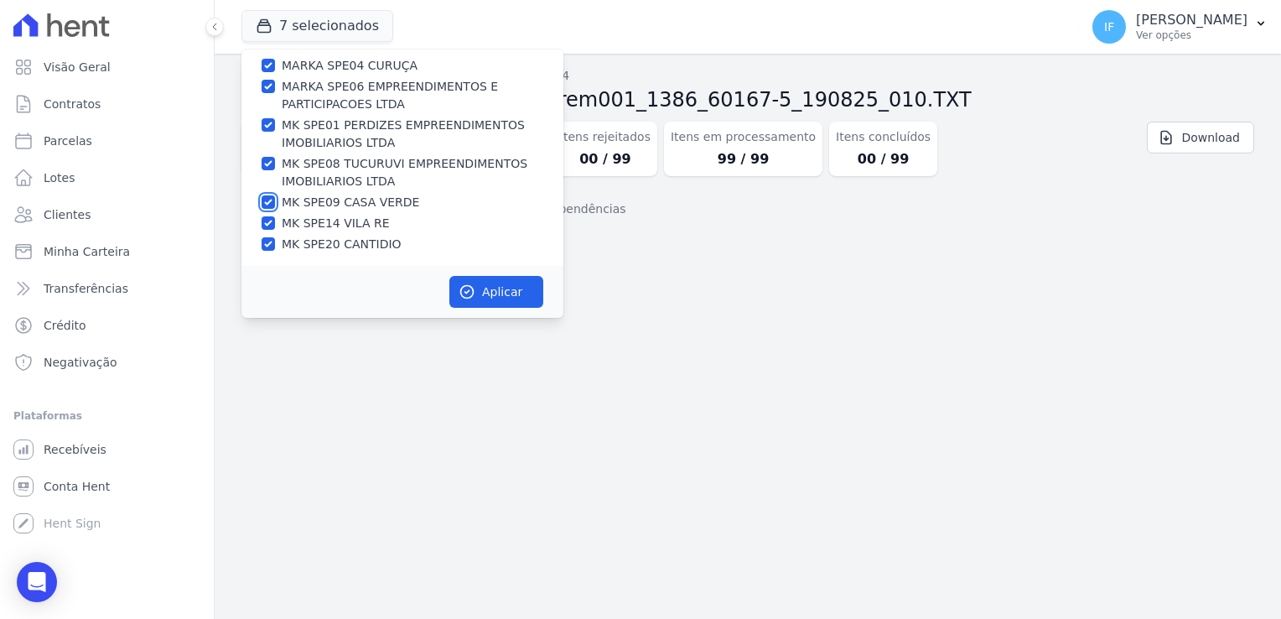
checkbox input "true"
click at [286, 221] on label "MK SPE14 VILA RE" at bounding box center [336, 224] width 108 height 18
click at [275, 221] on input "MK SPE14 VILA RE" at bounding box center [268, 222] width 13 height 13
checkbox input "false"
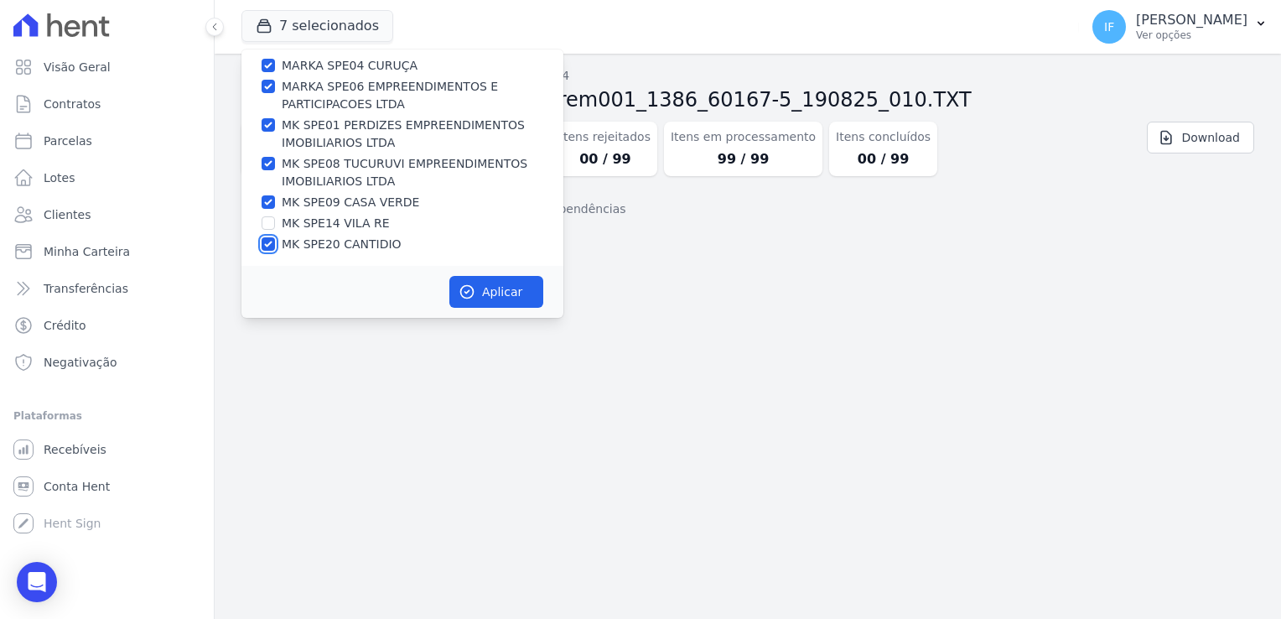
click at [269, 244] on input "MK SPE20 CANTIDIO" at bounding box center [268, 243] width 13 height 13
checkbox input "false"
click at [272, 225] on input "MK SPE14 VILA RE" at bounding box center [268, 222] width 13 height 13
checkbox input "true"
click at [270, 241] on input "MK SPE20 CANTIDIO" at bounding box center [268, 243] width 13 height 13
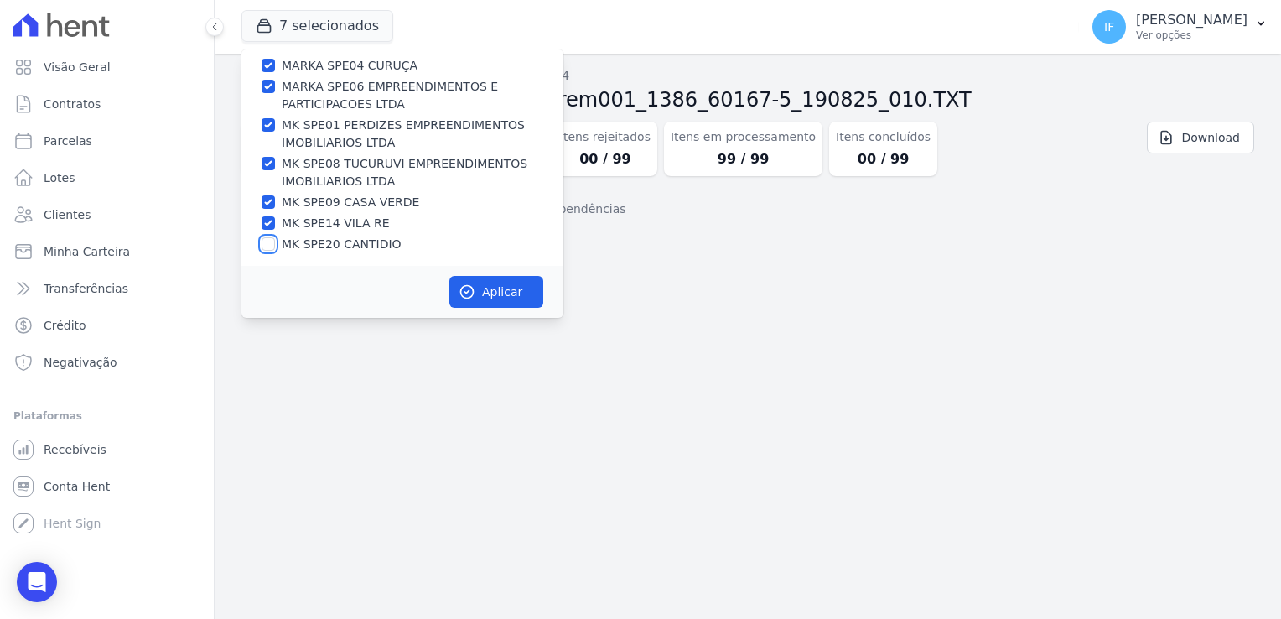
checkbox input "true"
click at [647, 297] on div "Importação aprovada e operações agendadas. Importações de remessa Importação #b…" at bounding box center [748, 336] width 1067 height 565
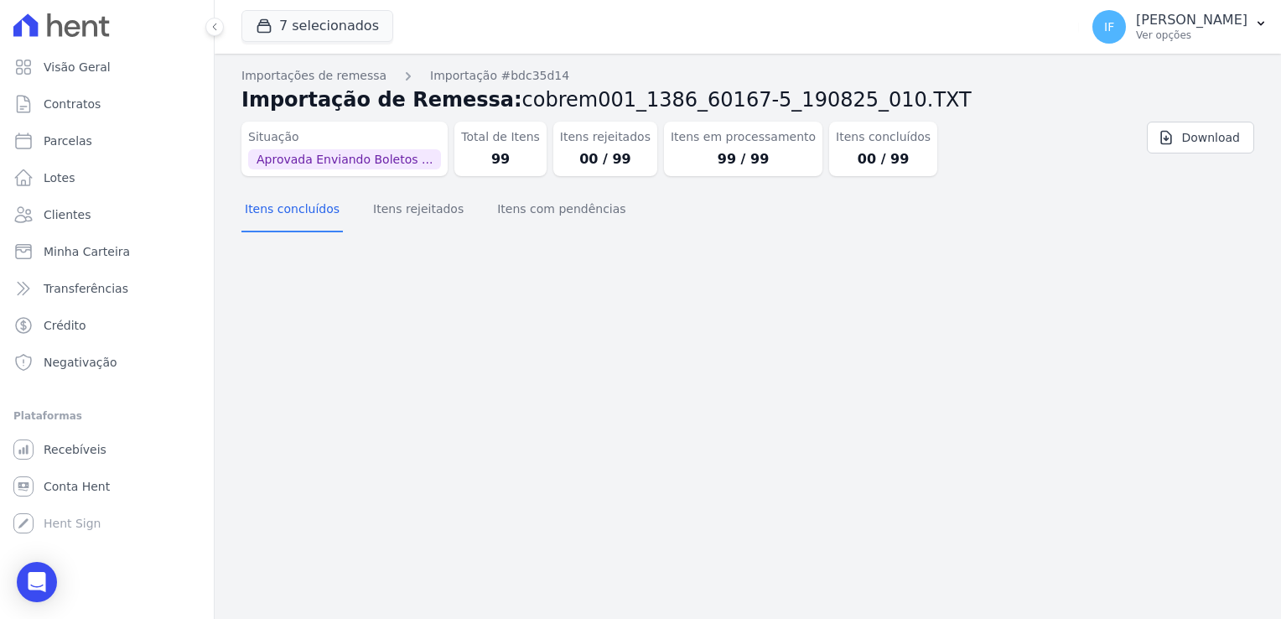
click at [1017, 372] on div "Importação aprovada e operações agendadas. Importações de remessa Importação #b…" at bounding box center [748, 336] width 1067 height 565
